Goal: Task Accomplishment & Management: Use online tool/utility

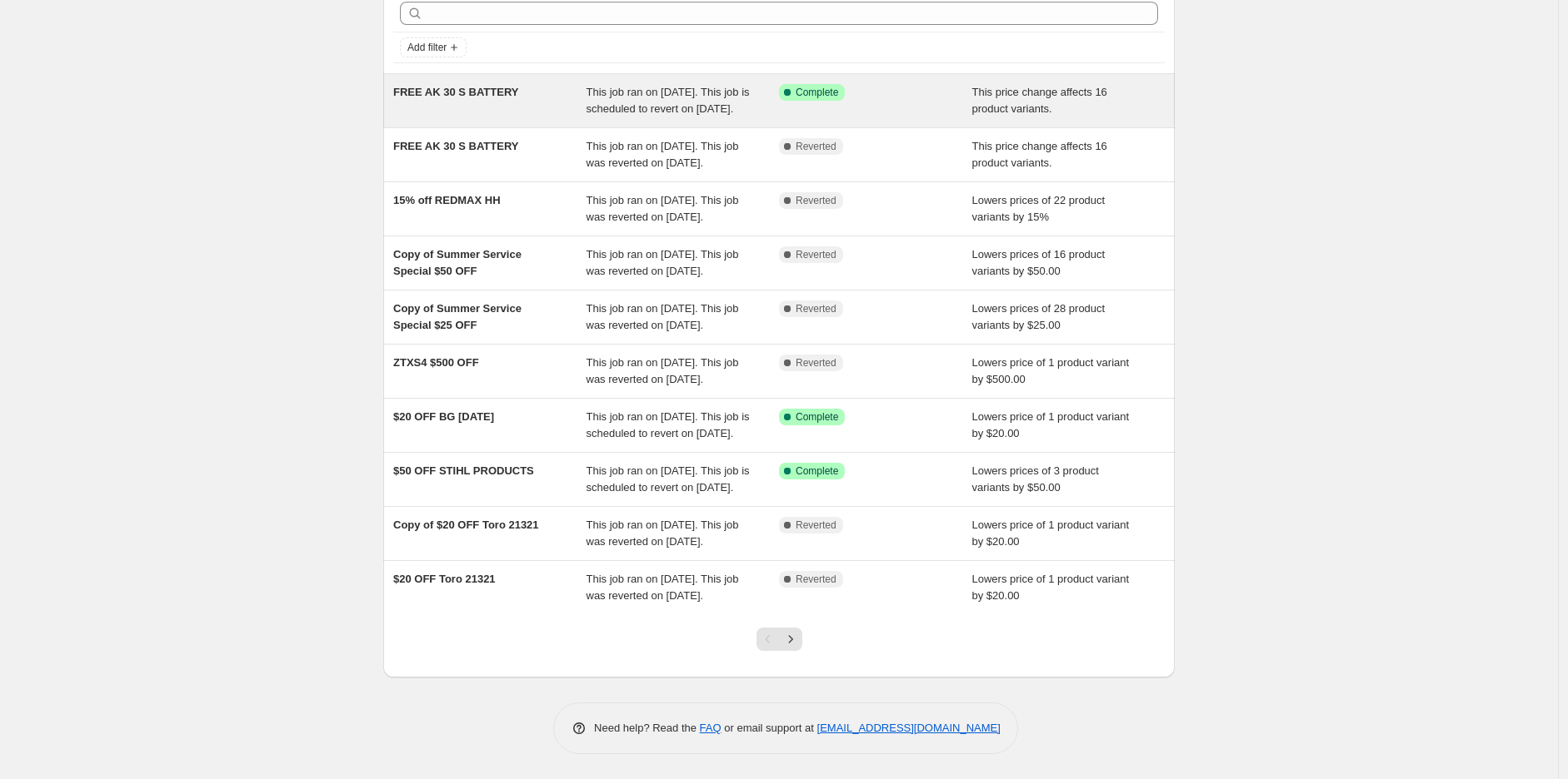
scroll to position [185, 0]
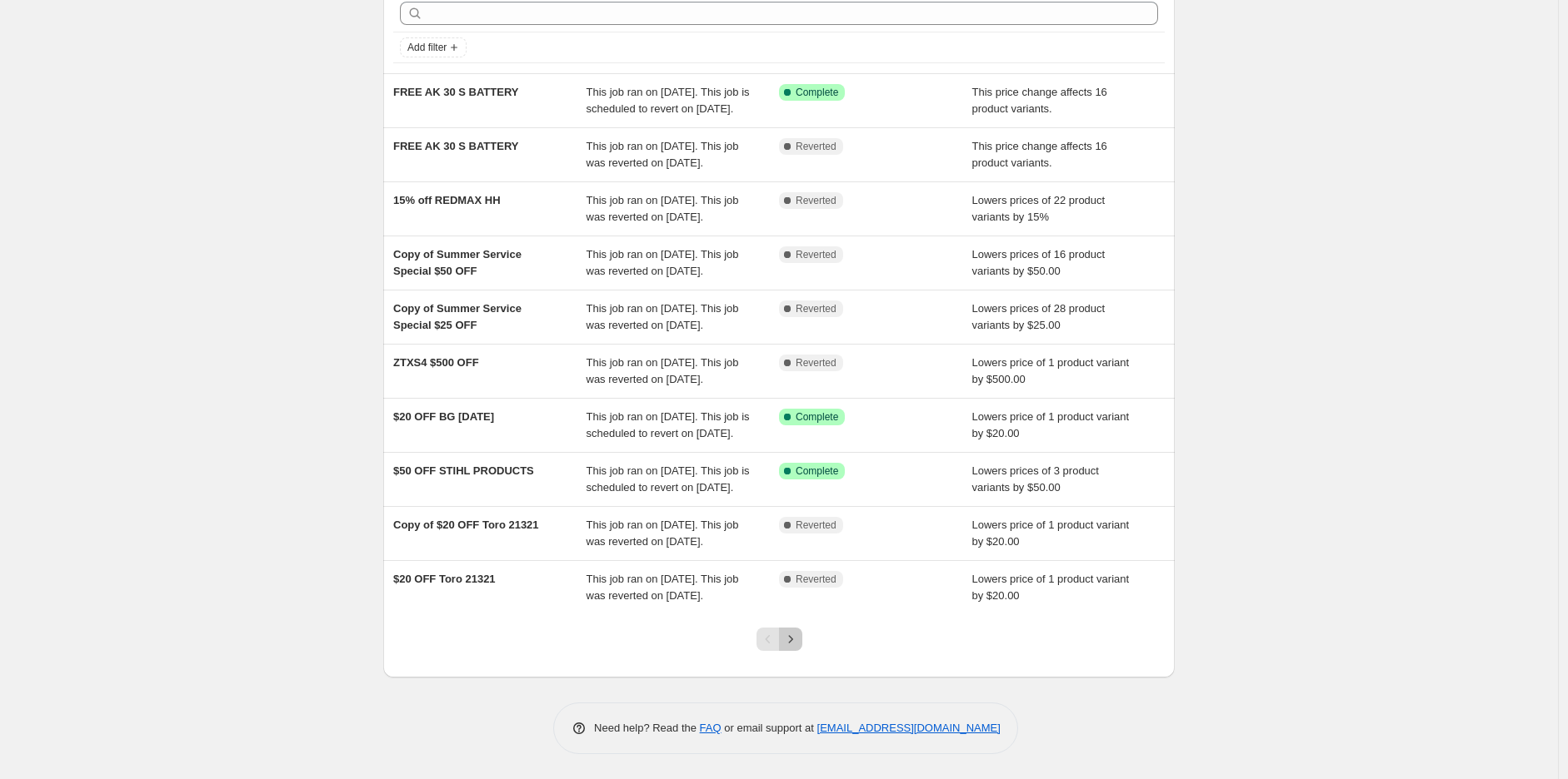
click at [799, 647] on icon "Next" at bounding box center [790, 639] width 16 height 16
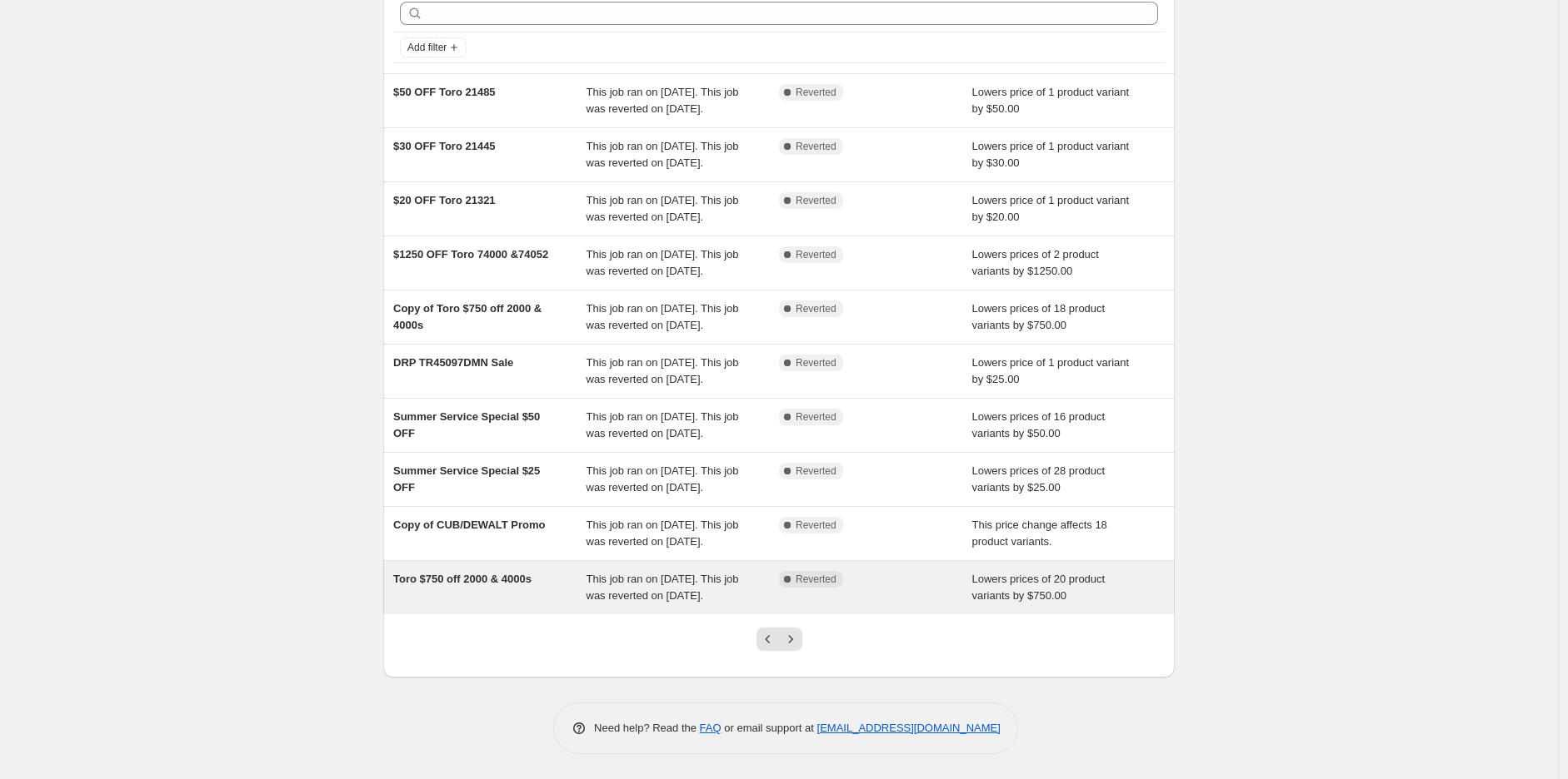
scroll to position [161, 0]
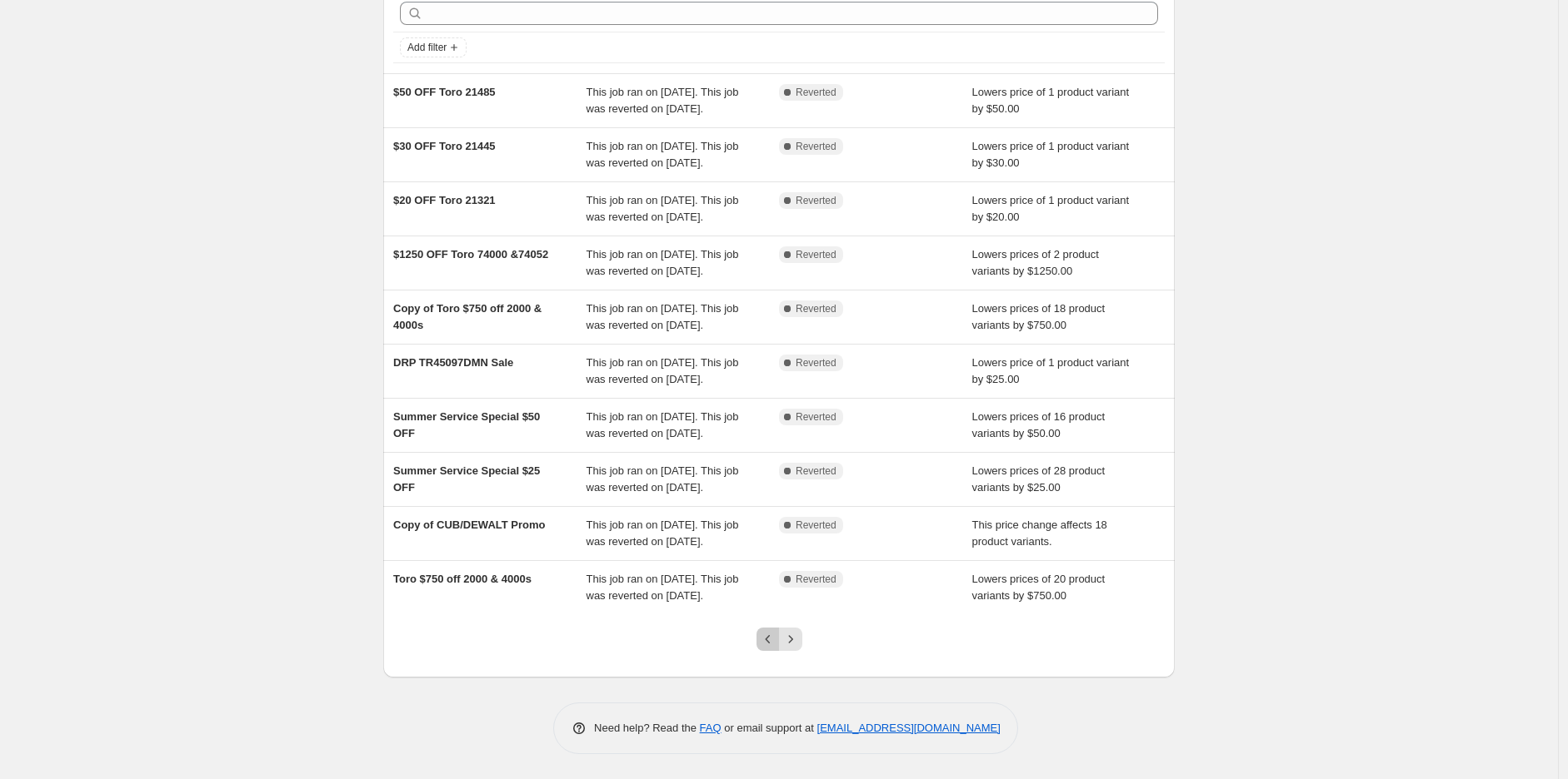
click at [777, 637] on icon "Previous" at bounding box center [768, 639] width 16 height 16
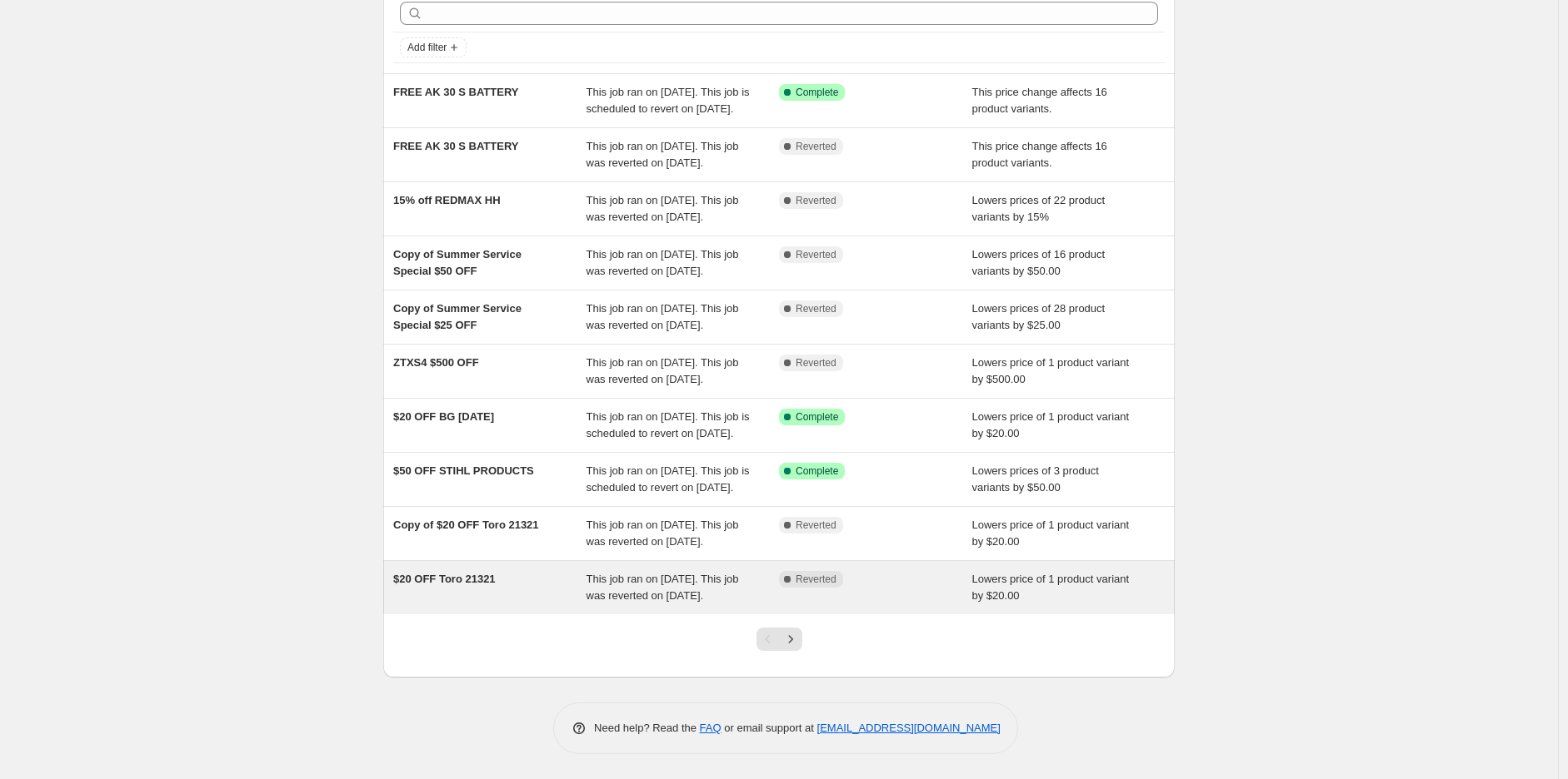
scroll to position [244, 0]
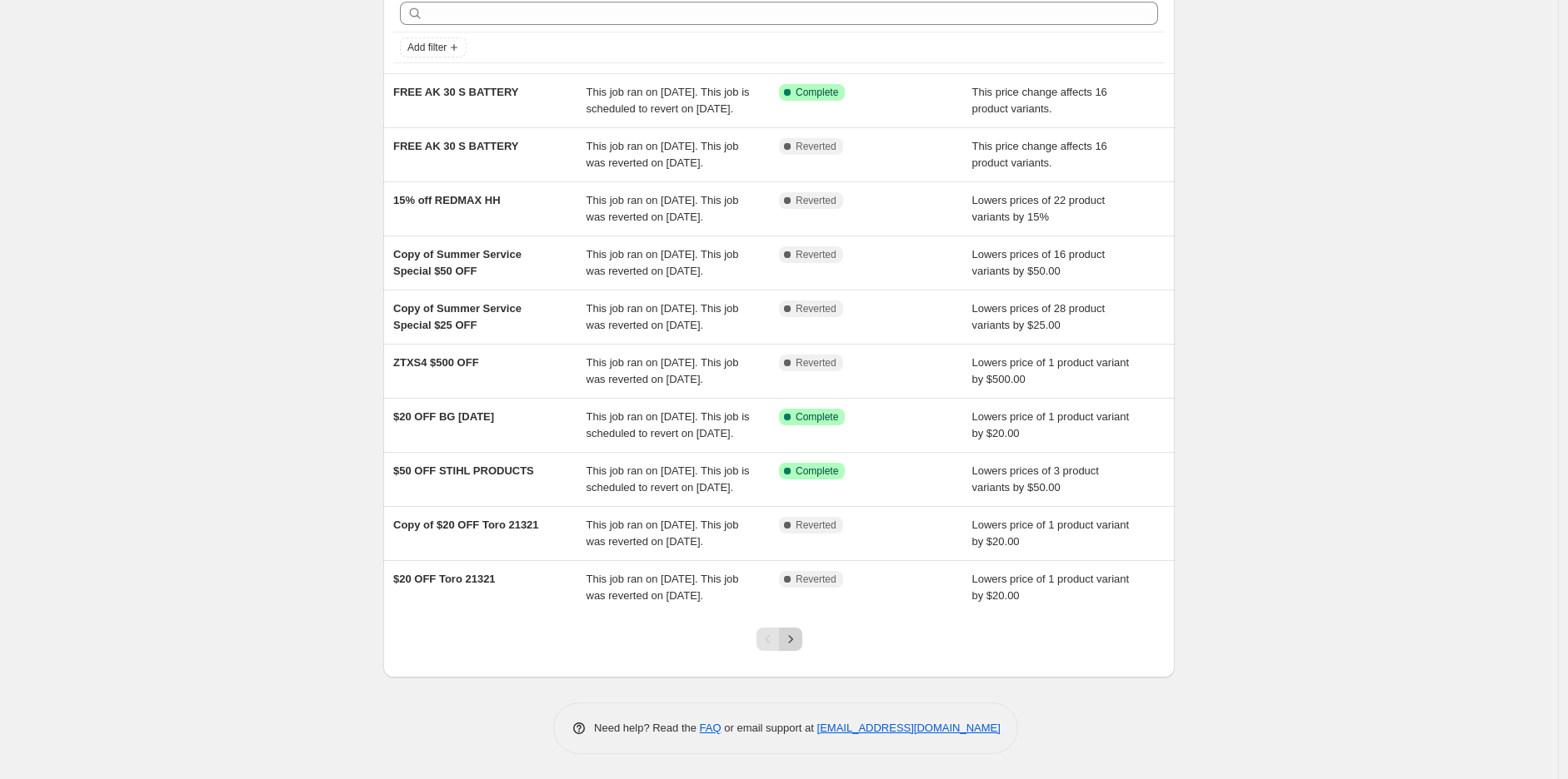
click at [798, 649] on button "Next" at bounding box center [790, 639] width 23 height 23
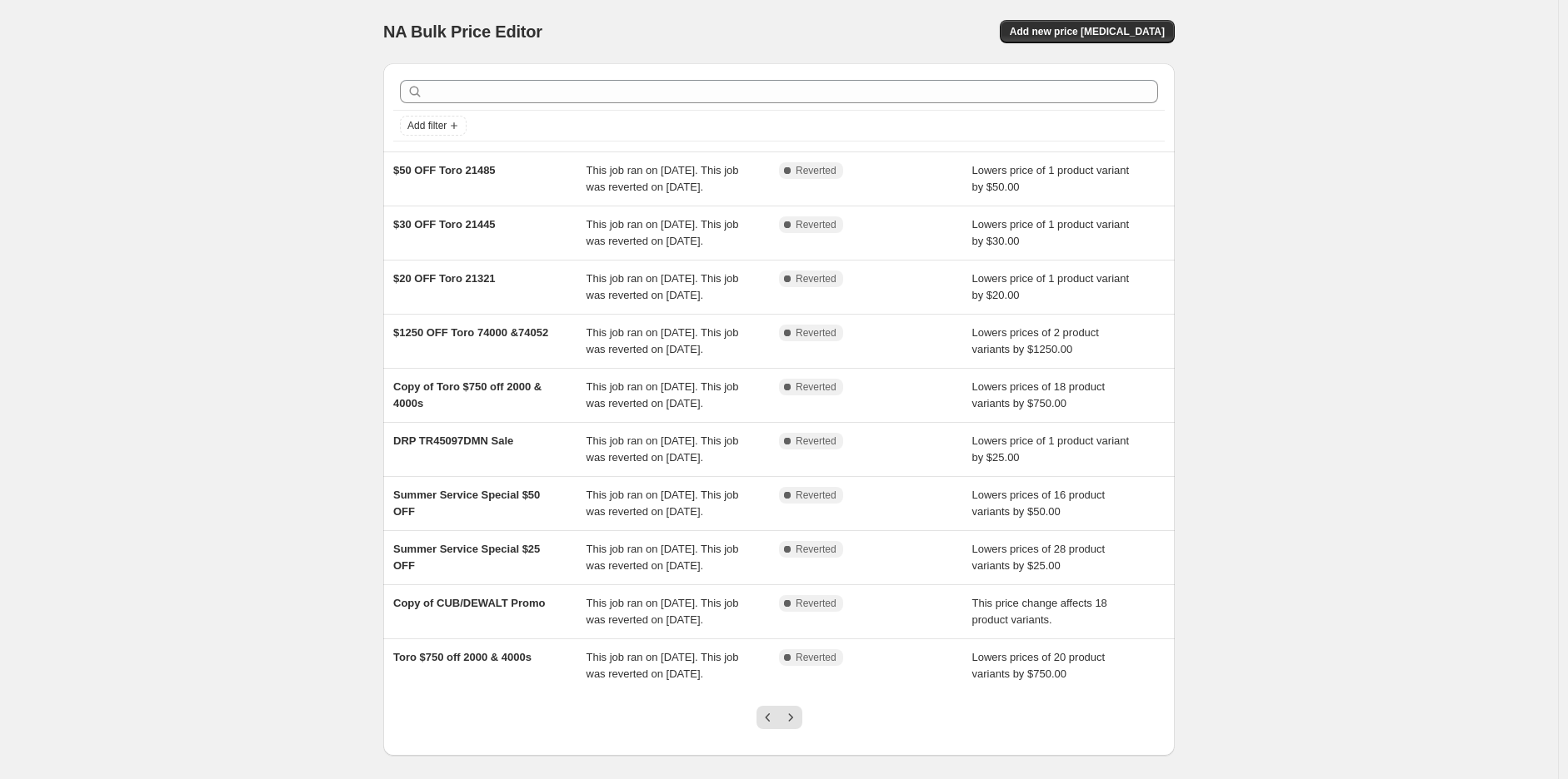
scroll to position [161, 0]
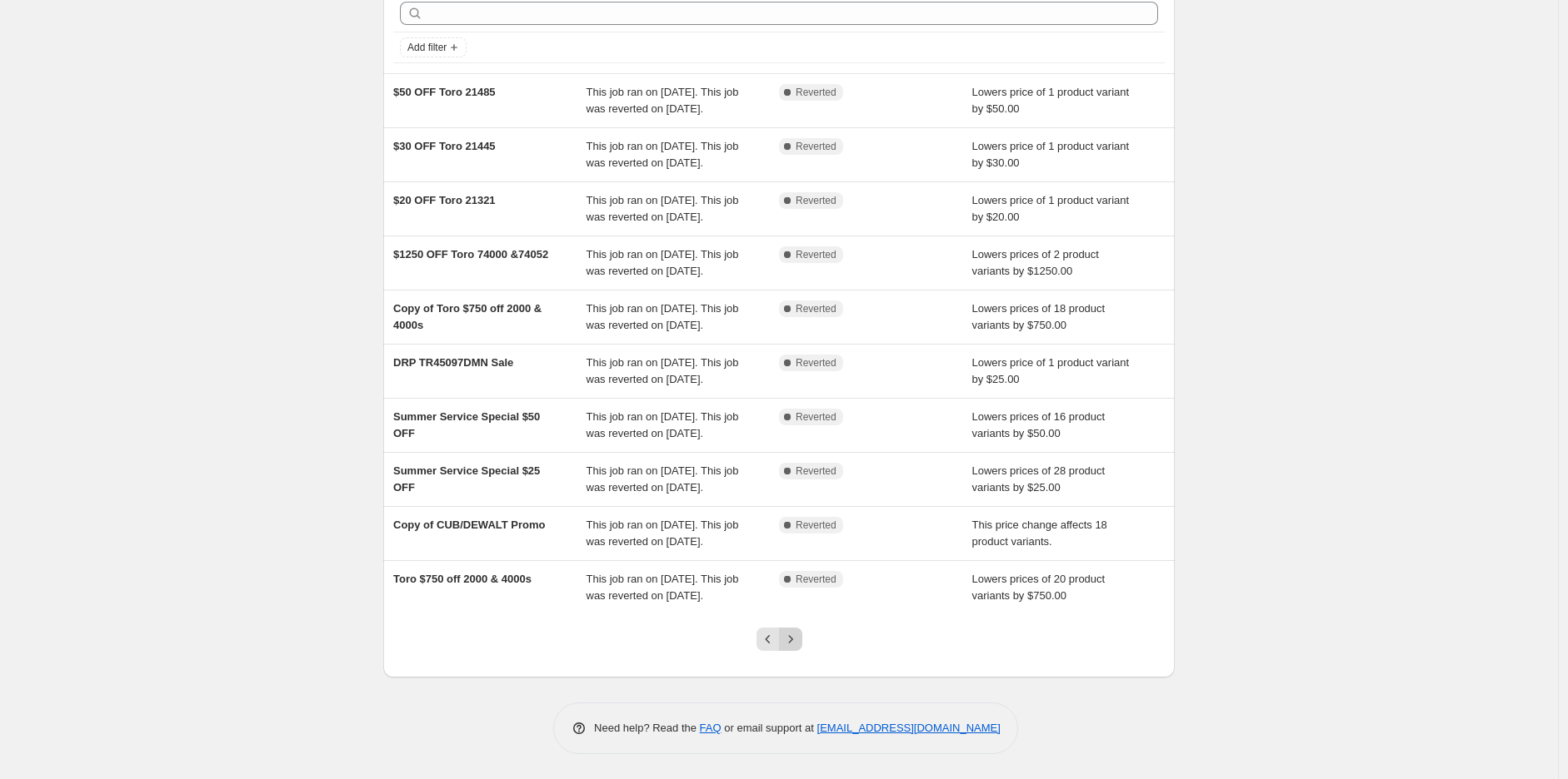
click at [798, 640] on icon "Next" at bounding box center [790, 639] width 16 height 16
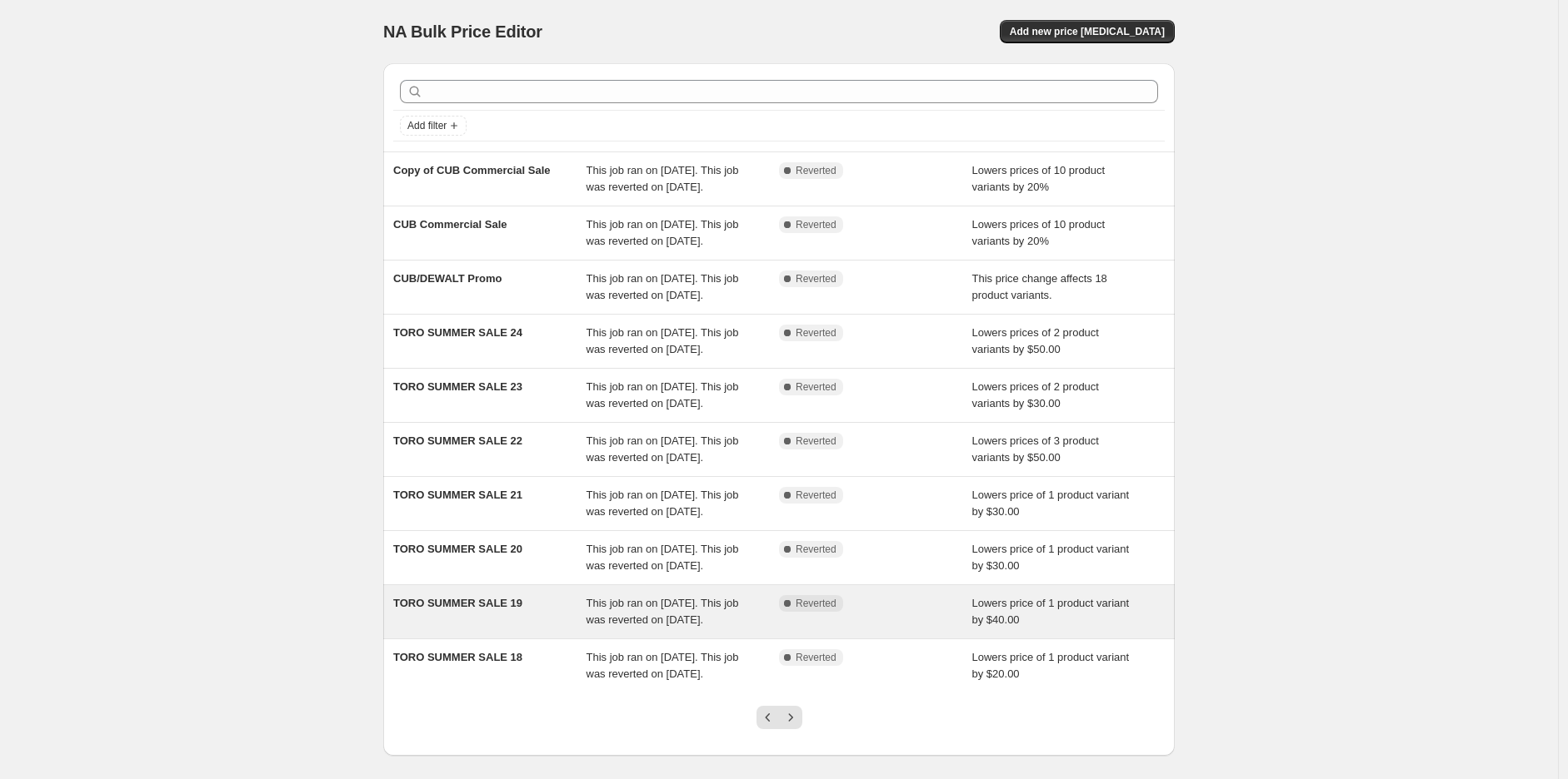
scroll to position [78, 0]
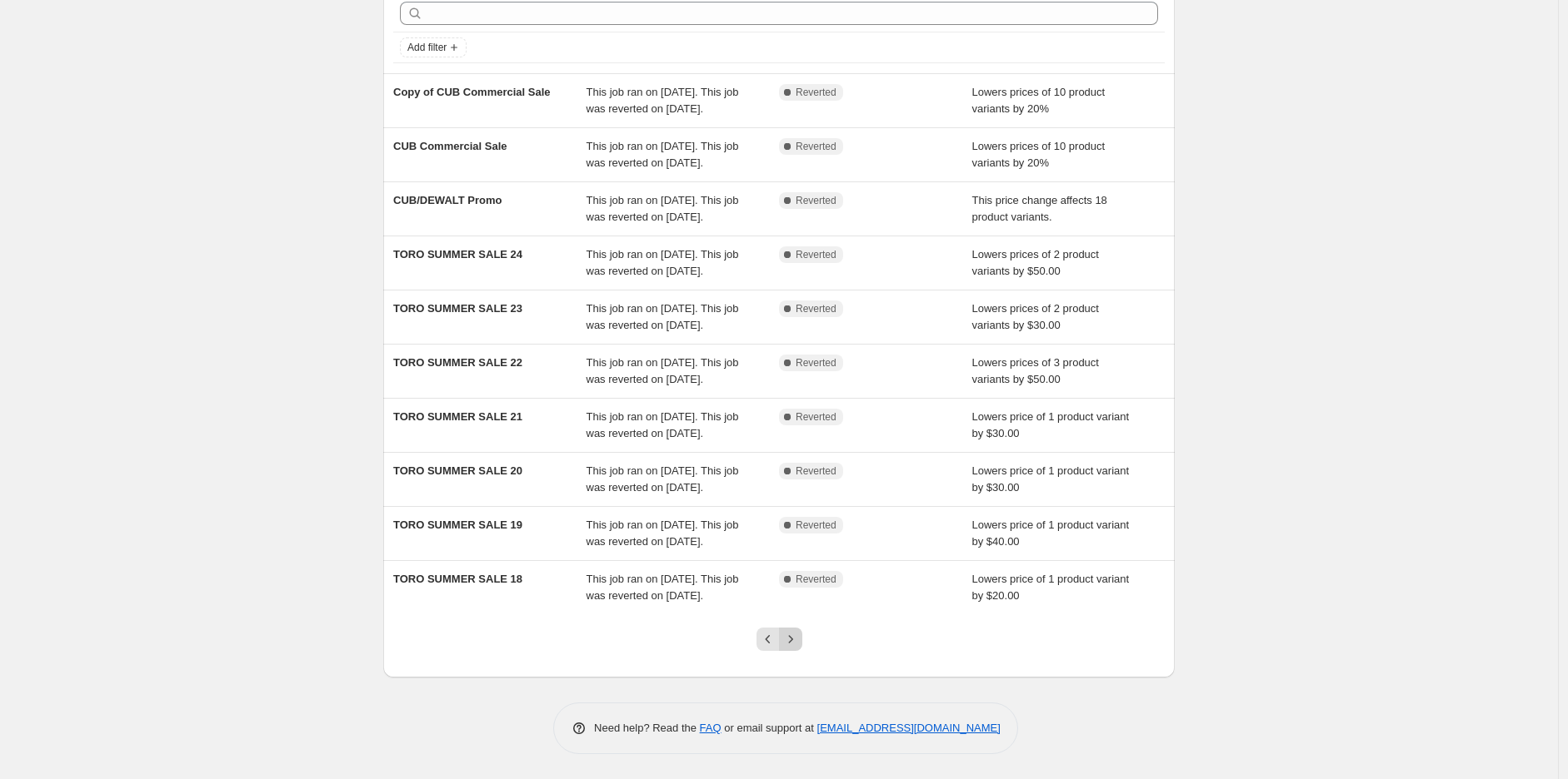
click at [797, 633] on icon "Next" at bounding box center [790, 639] width 16 height 16
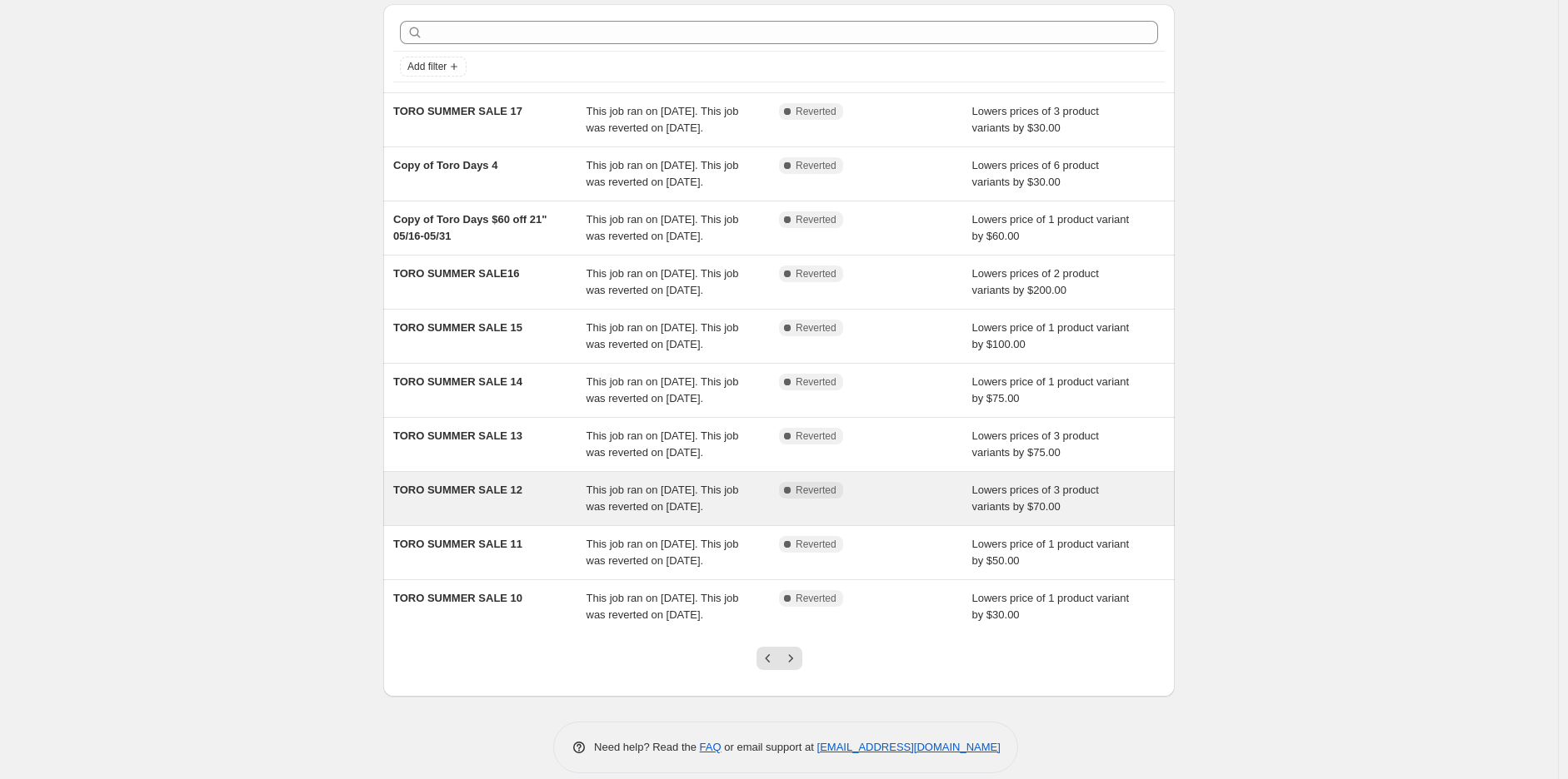
scroll to position [95, 0]
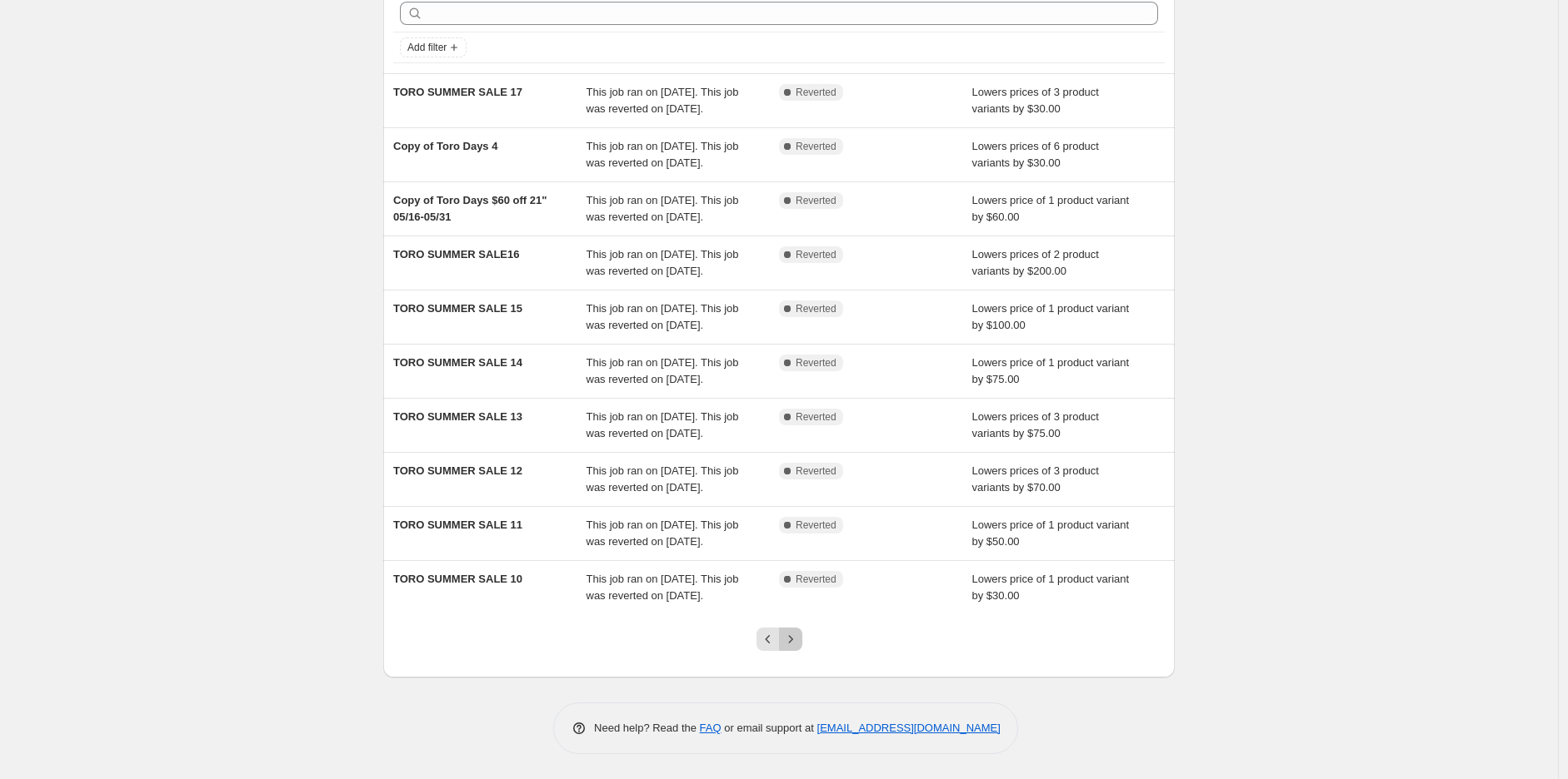
click at [797, 631] on button "Next" at bounding box center [790, 639] width 23 height 23
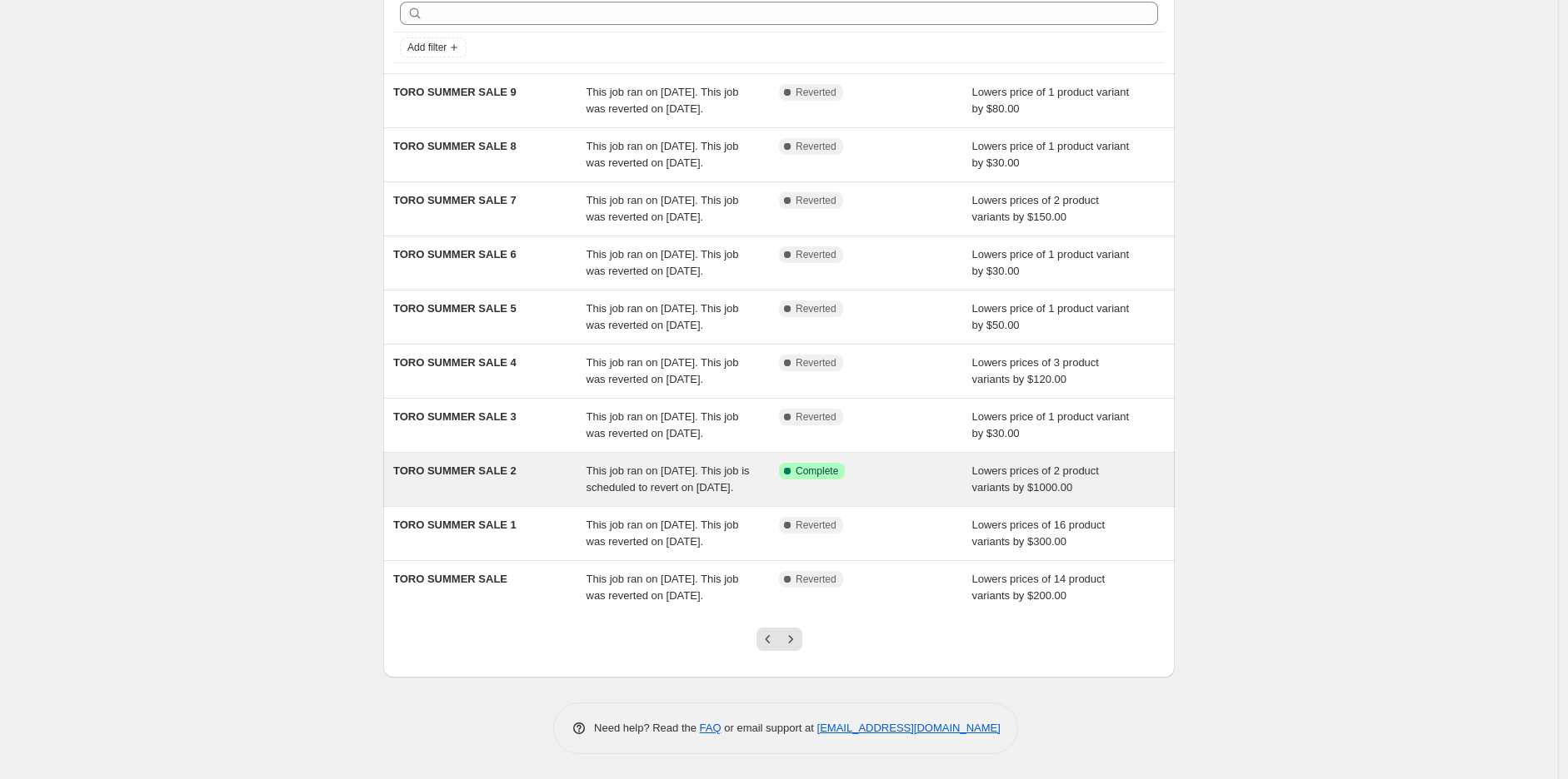
click at [716, 463] on div "This job ran on [DATE]. This job is scheduled to revert on [DATE]." at bounding box center [683, 479] width 193 height 33
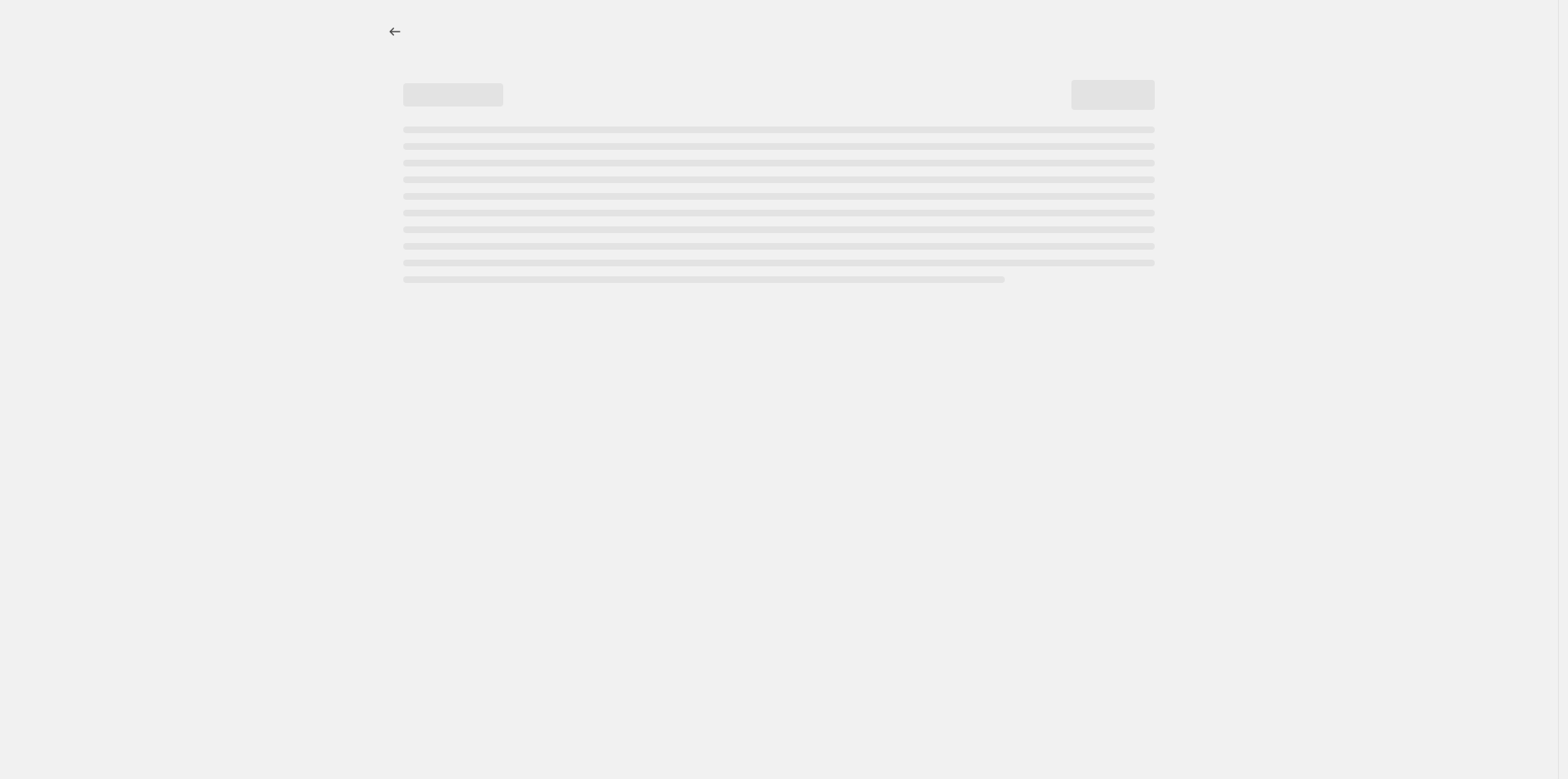
select select "by"
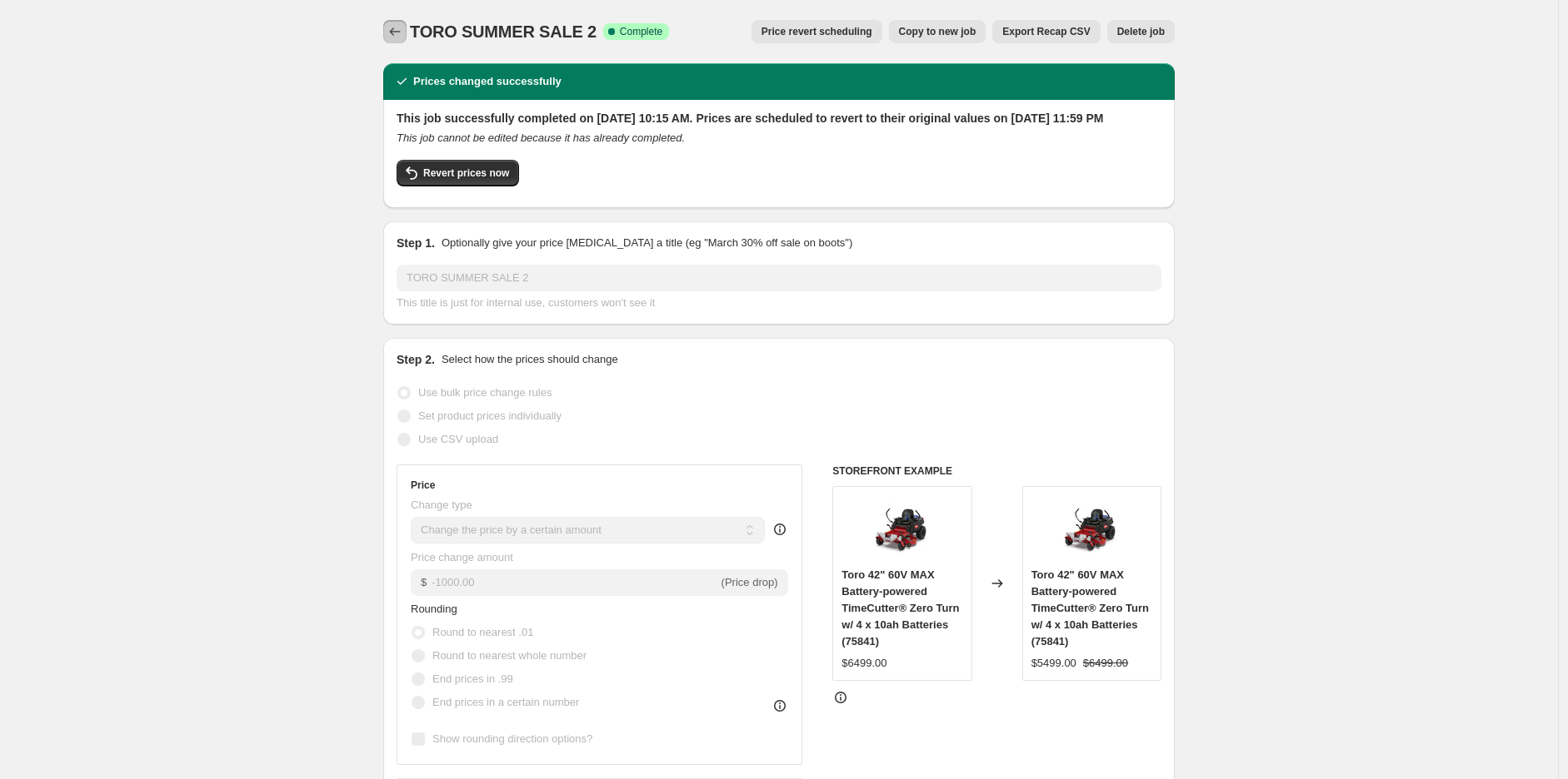
click at [401, 20] on button "Price change jobs" at bounding box center [395, 32] width 23 height 23
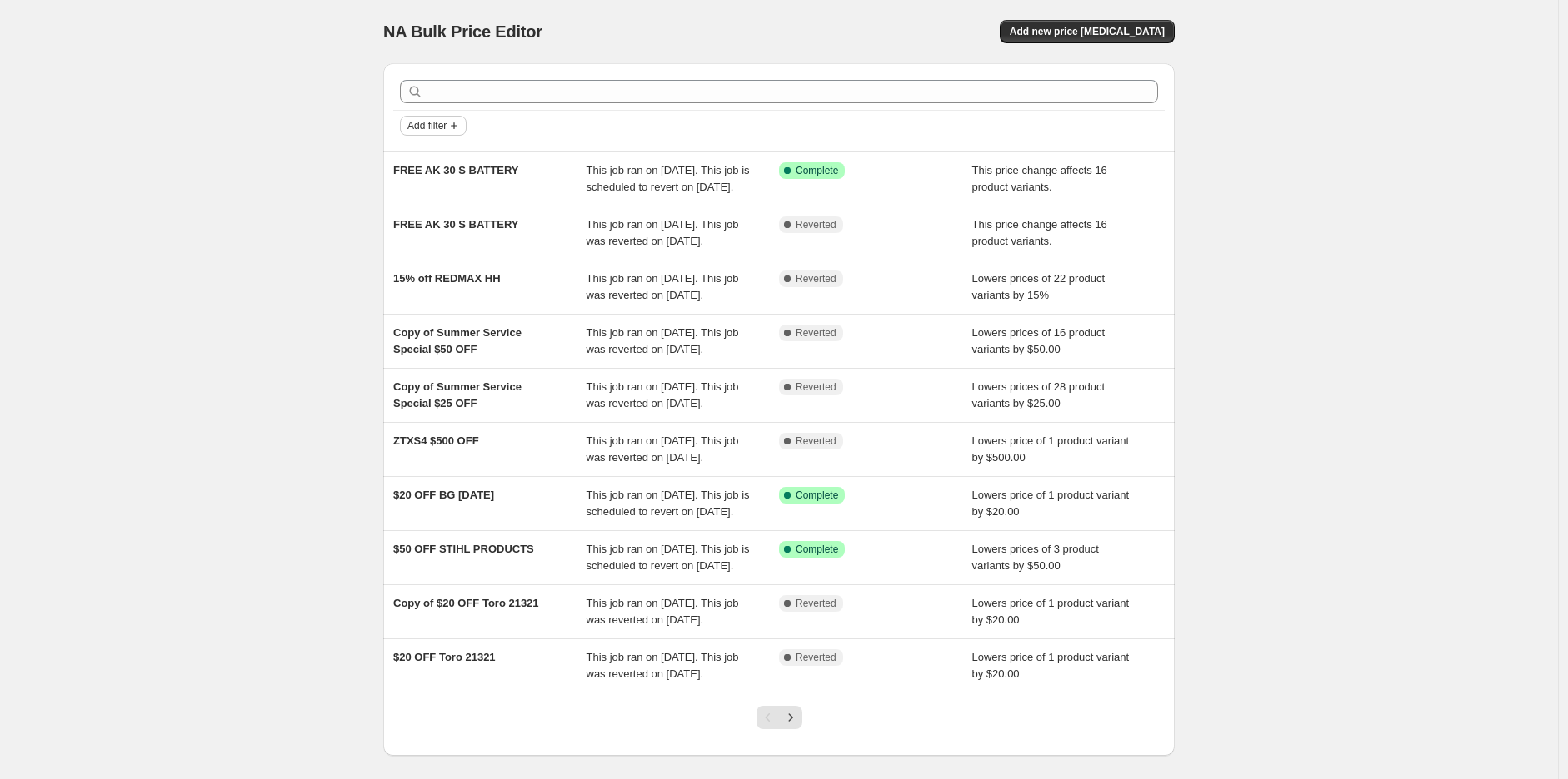
click at [457, 126] on icon "Add filter" at bounding box center [454, 125] width 14 height 14
click at [451, 155] on span "Job status" at bounding box center [439, 159] width 49 height 13
click at [465, 227] on span "Complete" at bounding box center [460, 231] width 47 height 13
click at [429, 227] on input "Complete" at bounding box center [422, 231] width 14 height 14
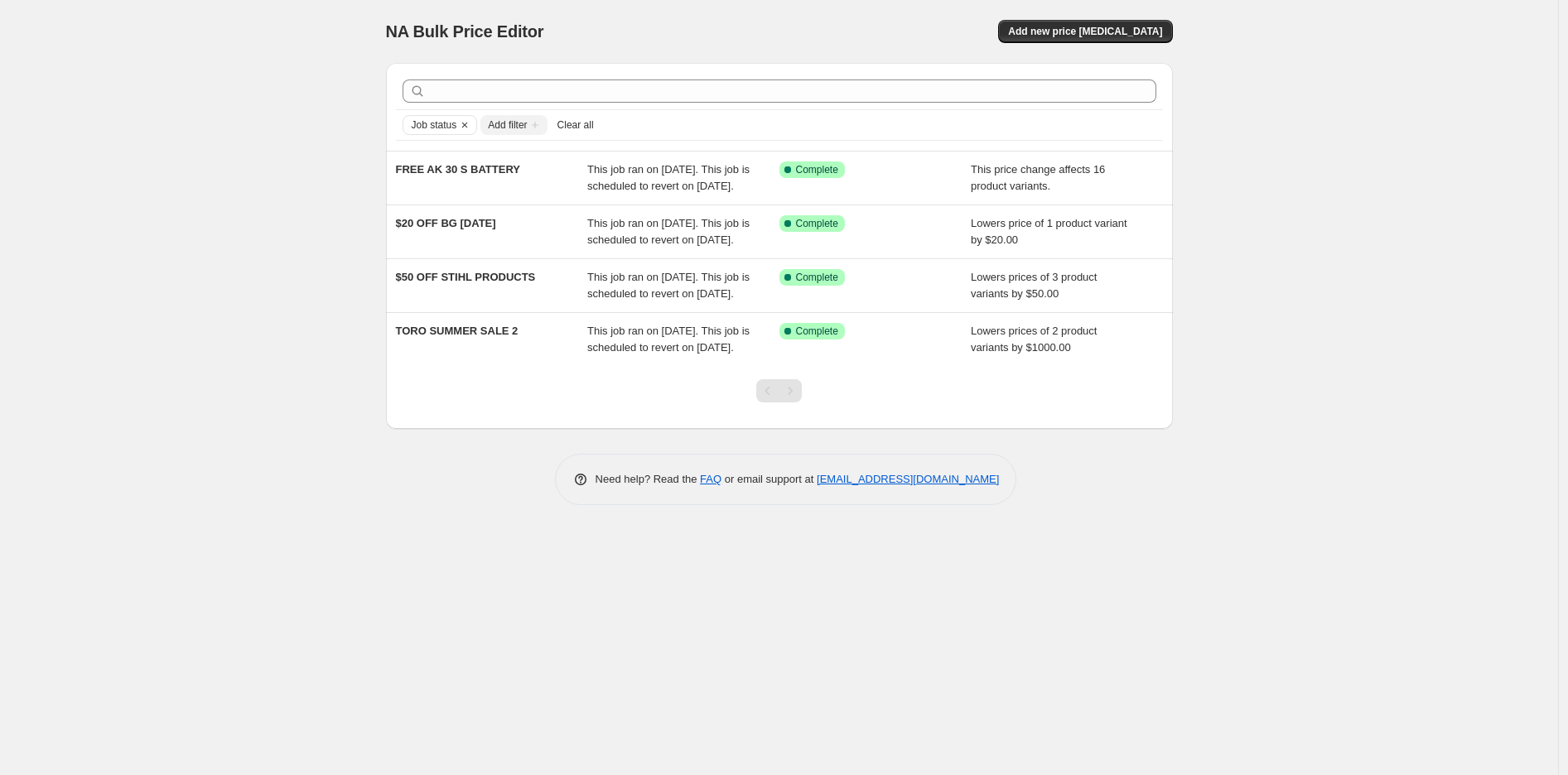
click at [1201, 263] on div "NA Bulk Price Editor. This page is ready NA Bulk Price Editor Add new price [ME…" at bounding box center [779, 388] width 1558 height 775
